Goal: Navigation & Orientation: Find specific page/section

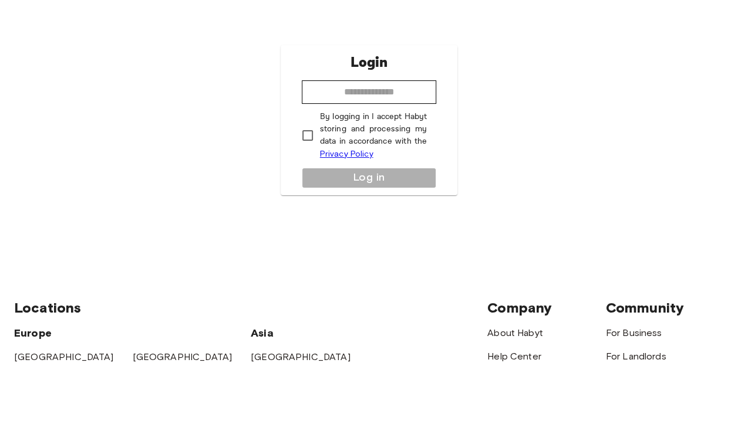
click at [309, 159] on input "email" at bounding box center [369, 161] width 135 height 23
type input "**********"
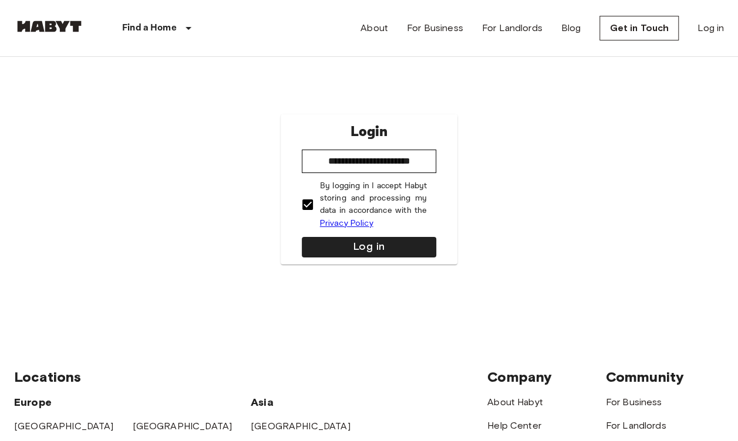
click at [344, 243] on button "Log in" at bounding box center [369, 247] width 135 height 21
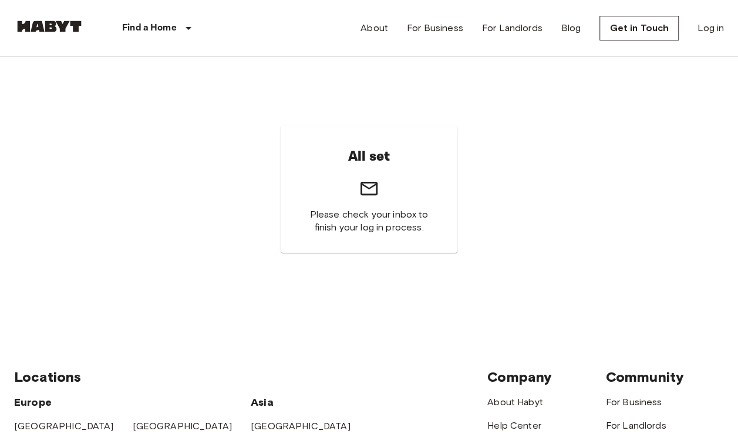
click at [697, 28] on link "Log in" at bounding box center [710, 28] width 26 height 14
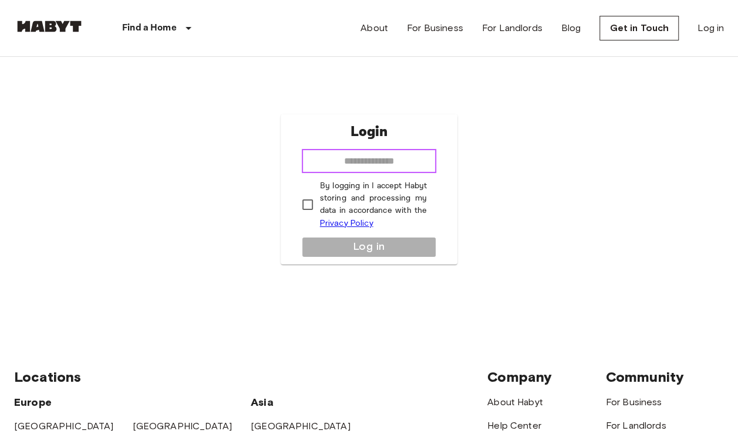
click at [365, 166] on input "email" at bounding box center [369, 161] width 135 height 23
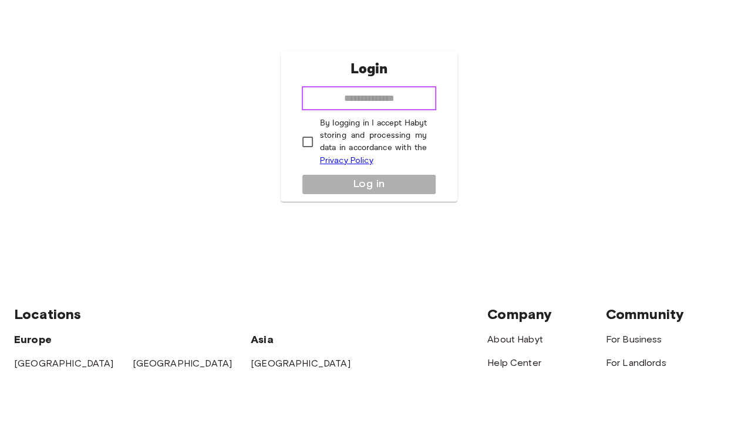
click at [389, 159] on input "email" at bounding box center [369, 161] width 135 height 23
type input "**********"
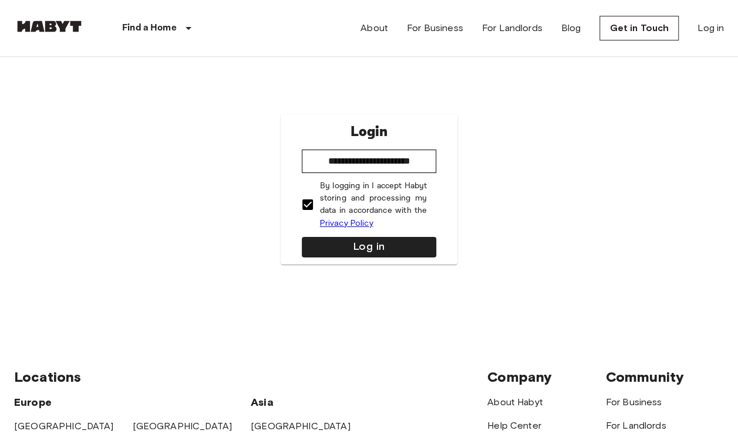
click at [373, 253] on button "Log in" at bounding box center [369, 247] width 135 height 21
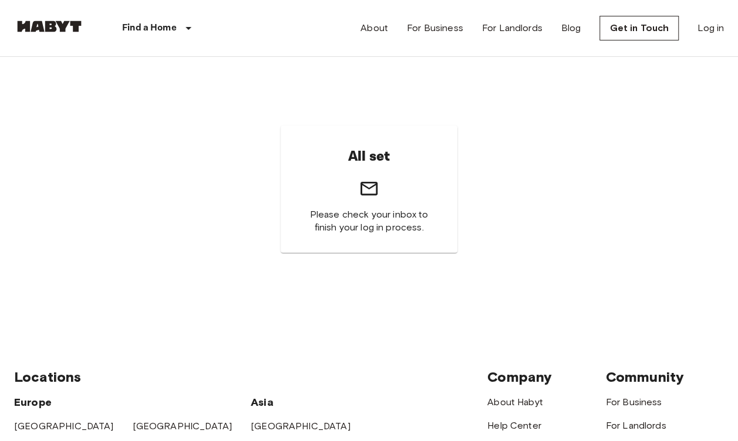
click at [629, 38] on link "Get in Touch" at bounding box center [638, 28] width 79 height 25
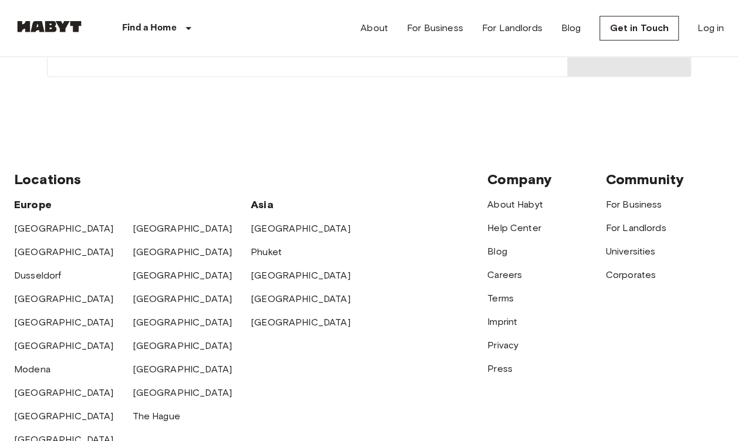
scroll to position [359, 0]
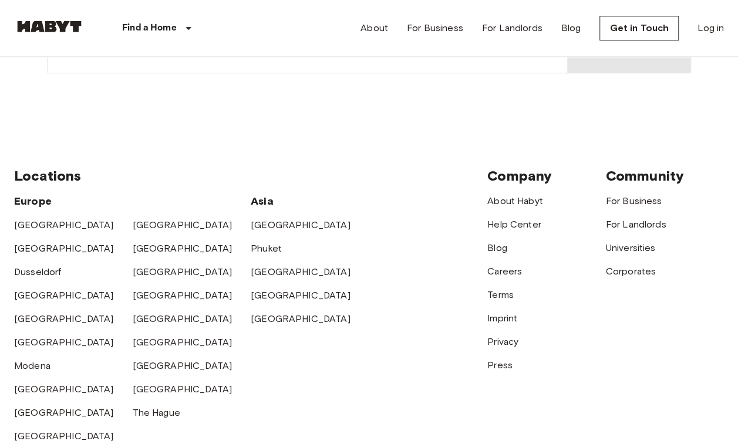
click at [517, 224] on link "Help Center" at bounding box center [514, 224] width 54 height 11
